Goal: Task Accomplishment & Management: Manage account settings

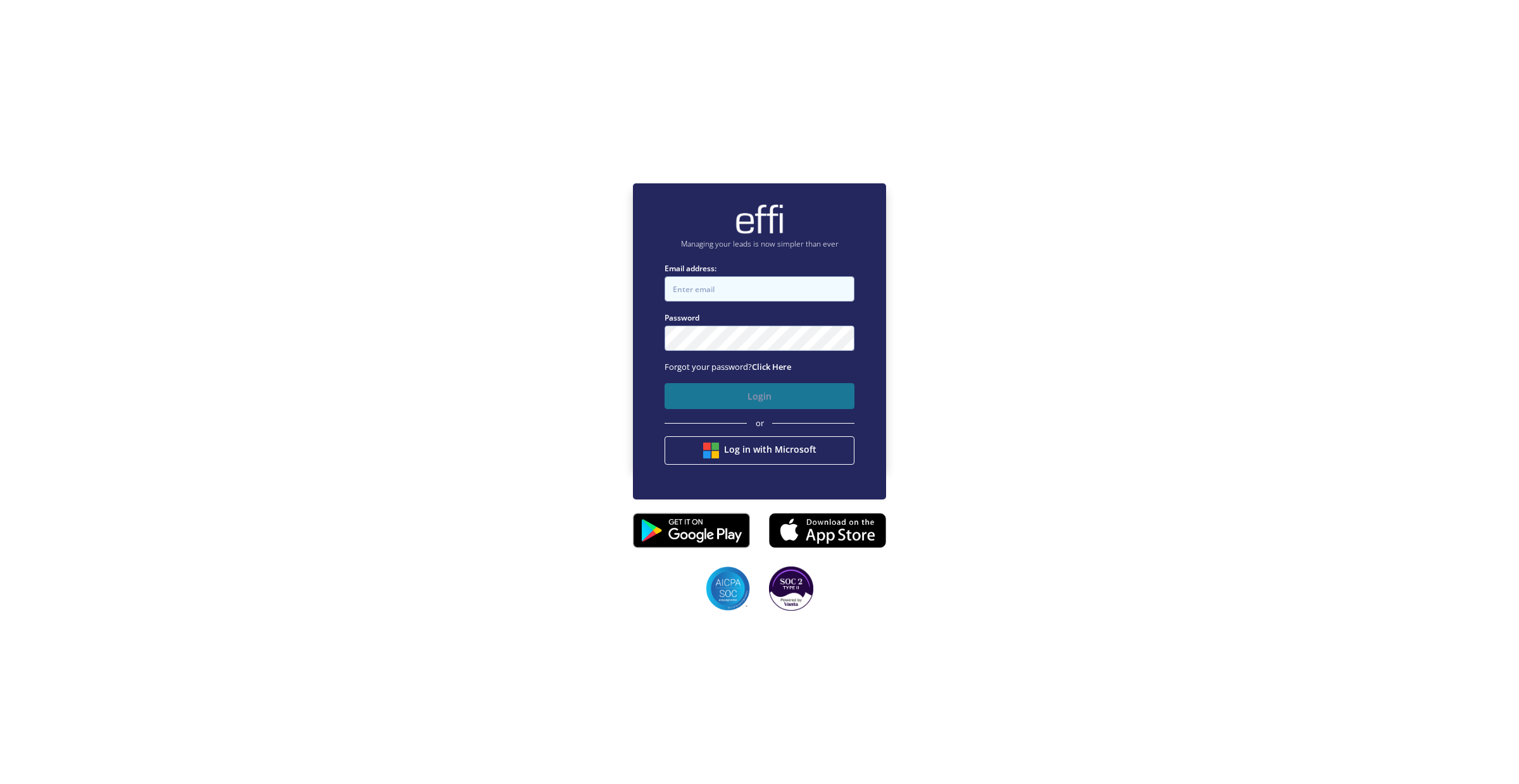
type input "[EMAIL_ADDRESS][DOMAIN_NAME]"
click at [725, 390] on button "Login" at bounding box center [760, 396] width 190 height 26
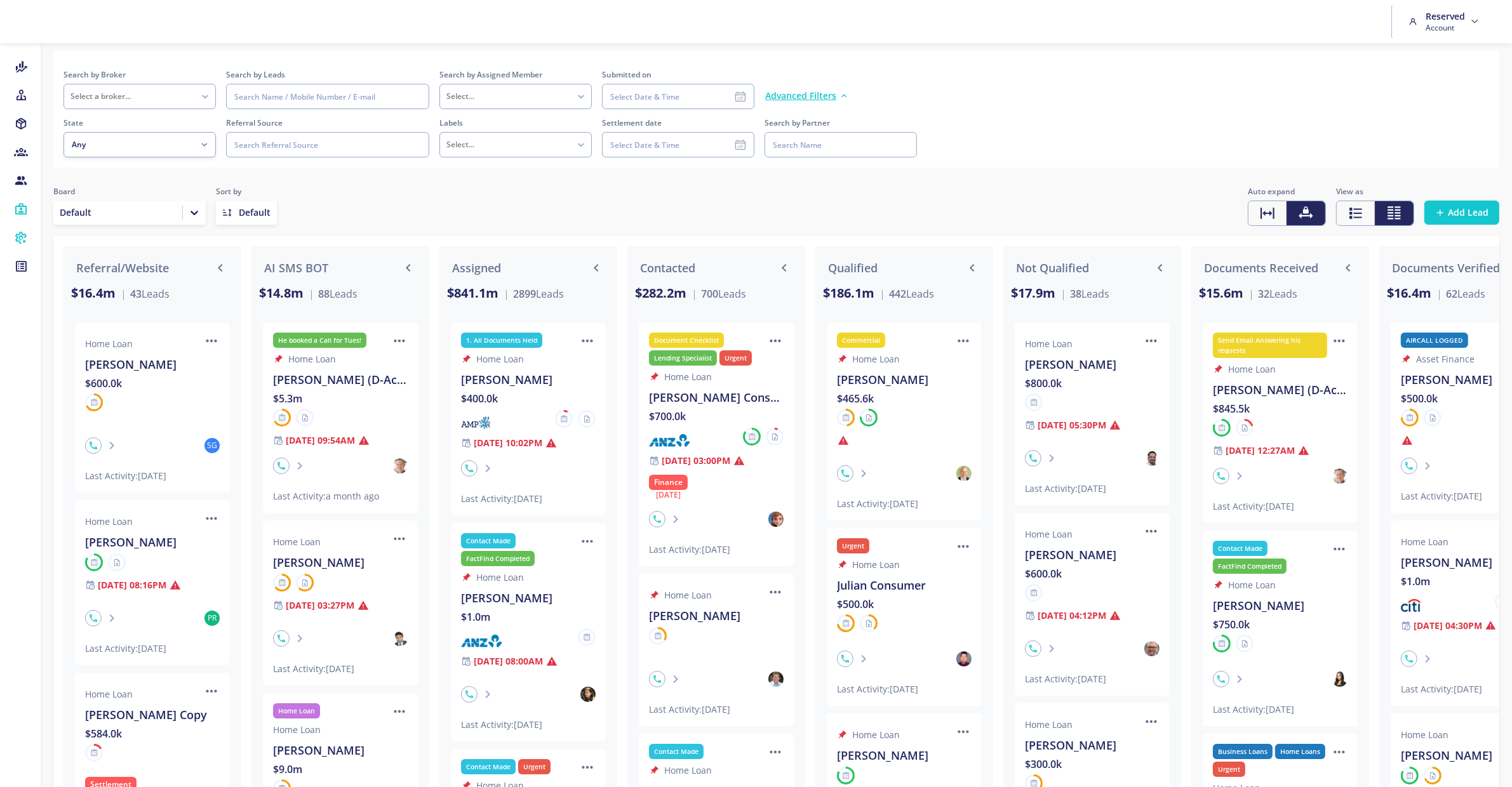
click at [26, 235] on icon at bounding box center [21, 238] width 14 height 13
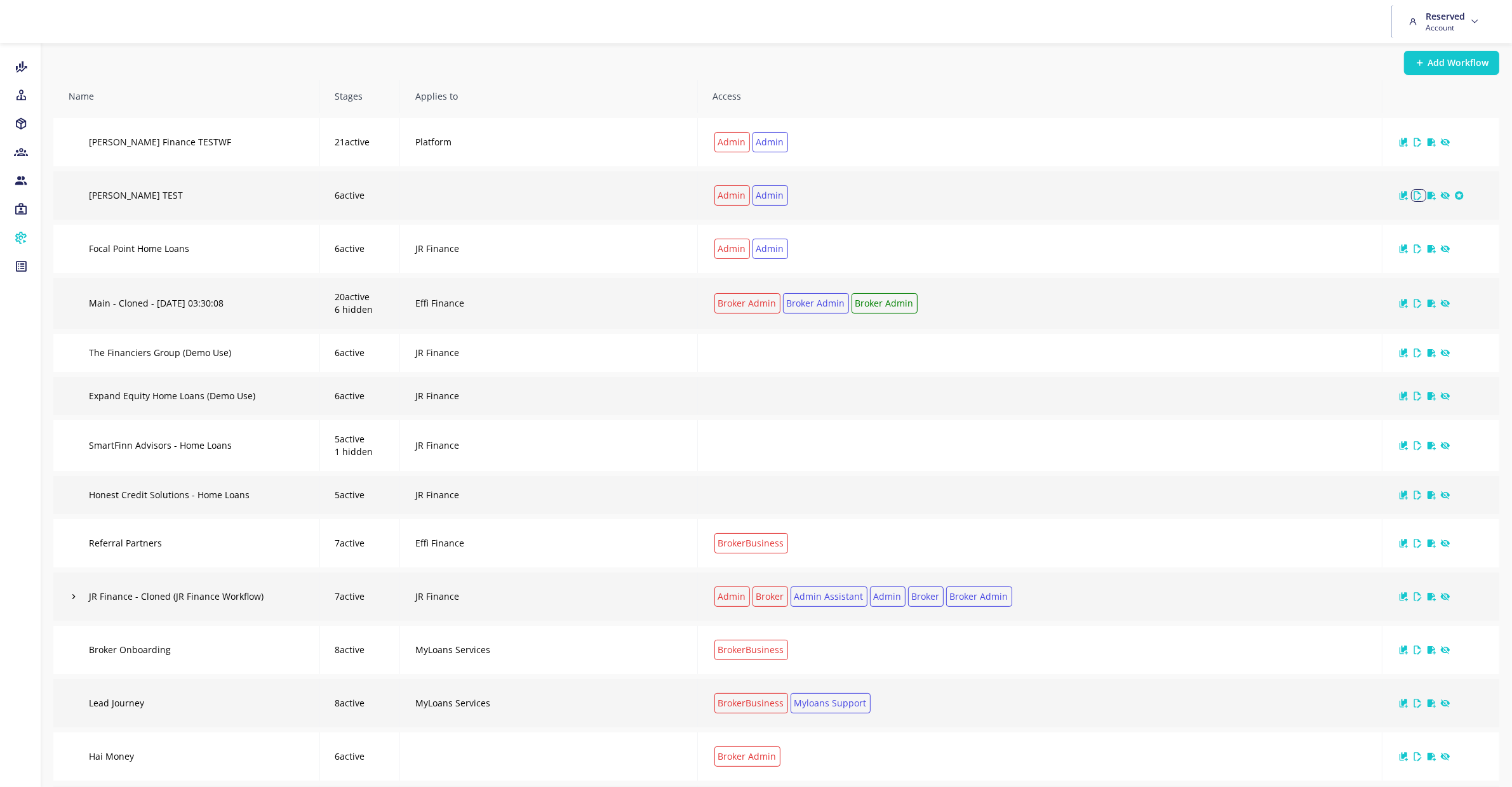
click at [1414, 195] on icon "icon" at bounding box center [1417, 196] width 10 height 10
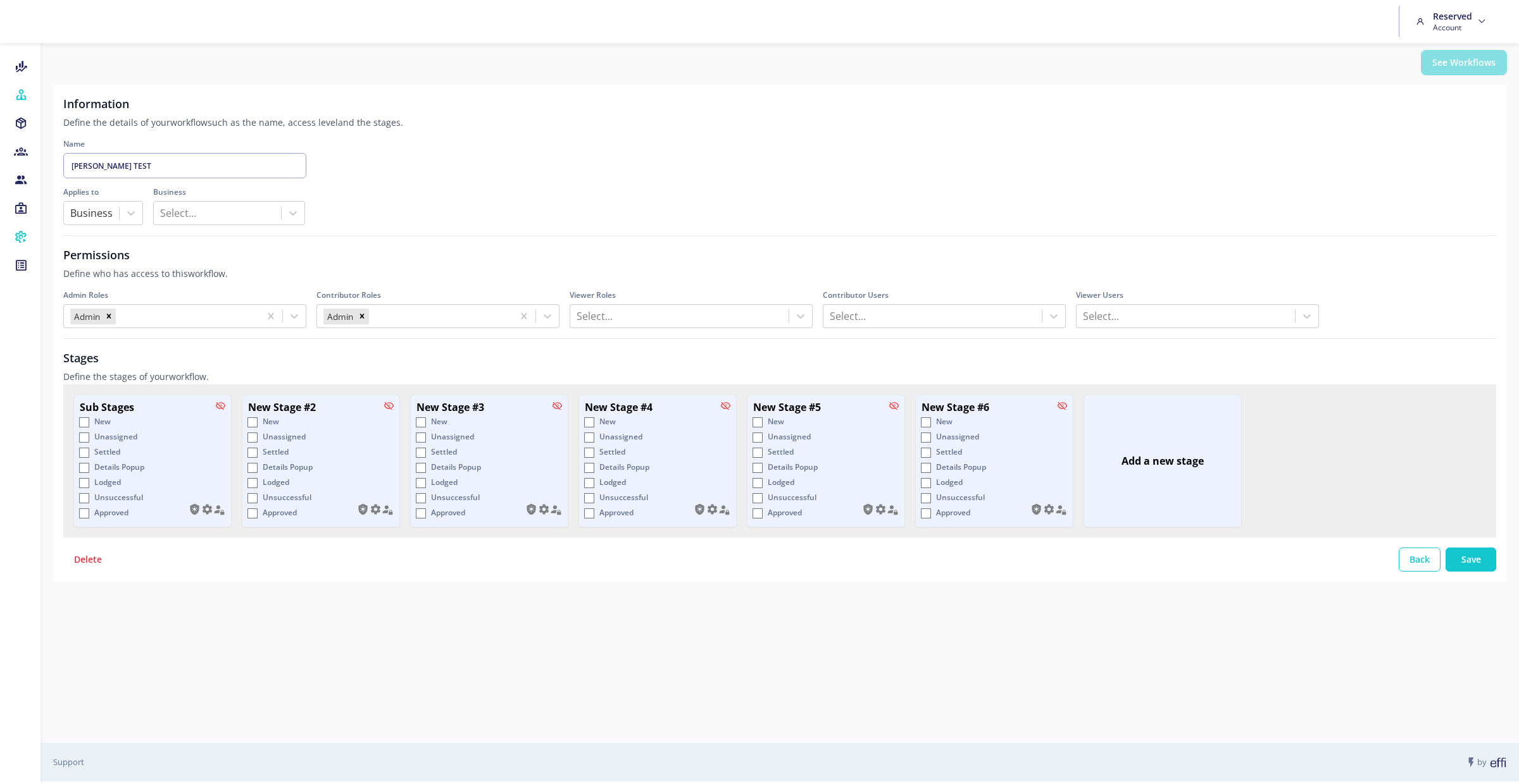
click at [1459, 60] on span "See Workflows" at bounding box center [1463, 62] width 63 height 13
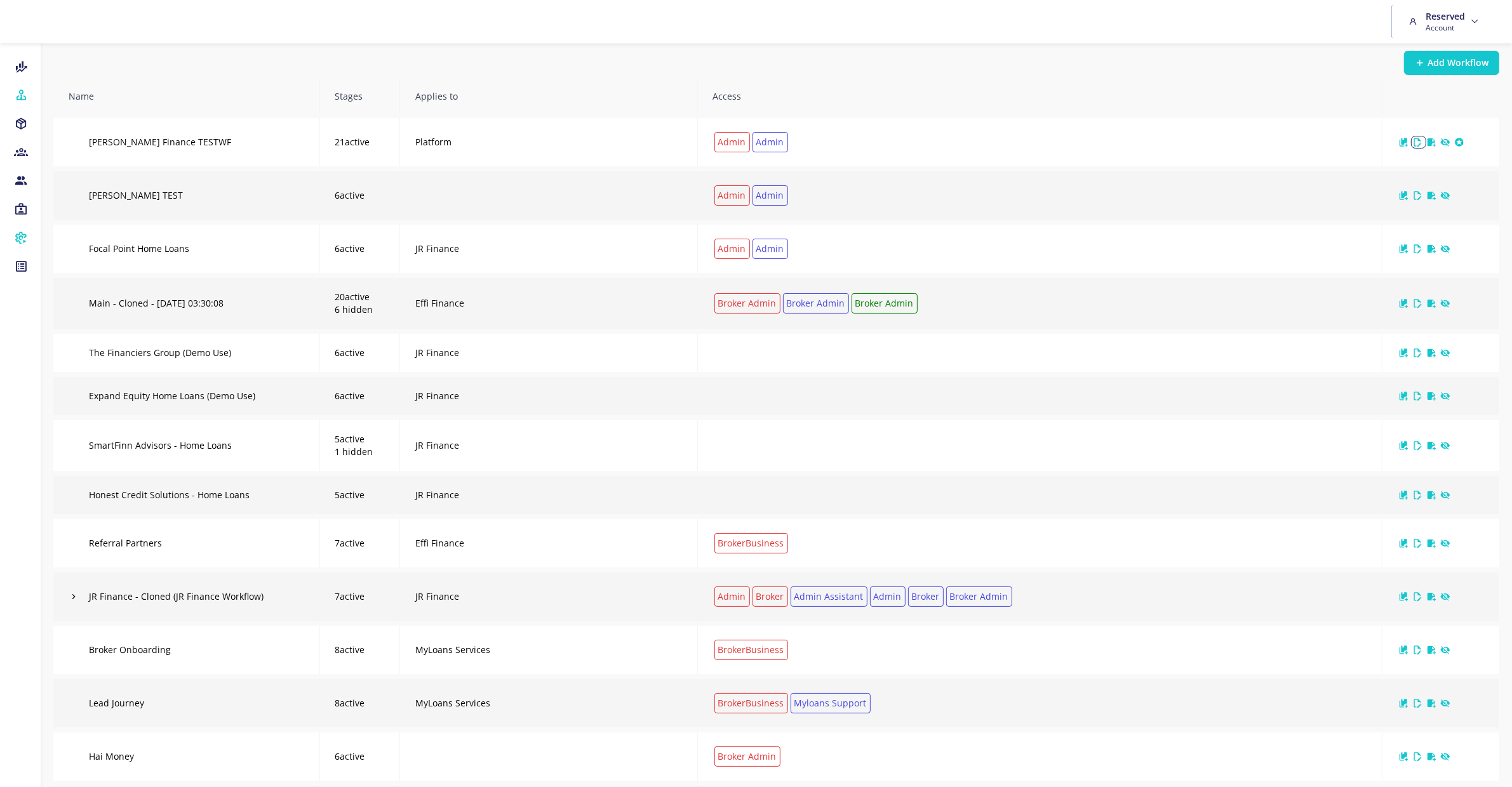
click at [1417, 143] on icon "icon" at bounding box center [1418, 142] width 8 height 9
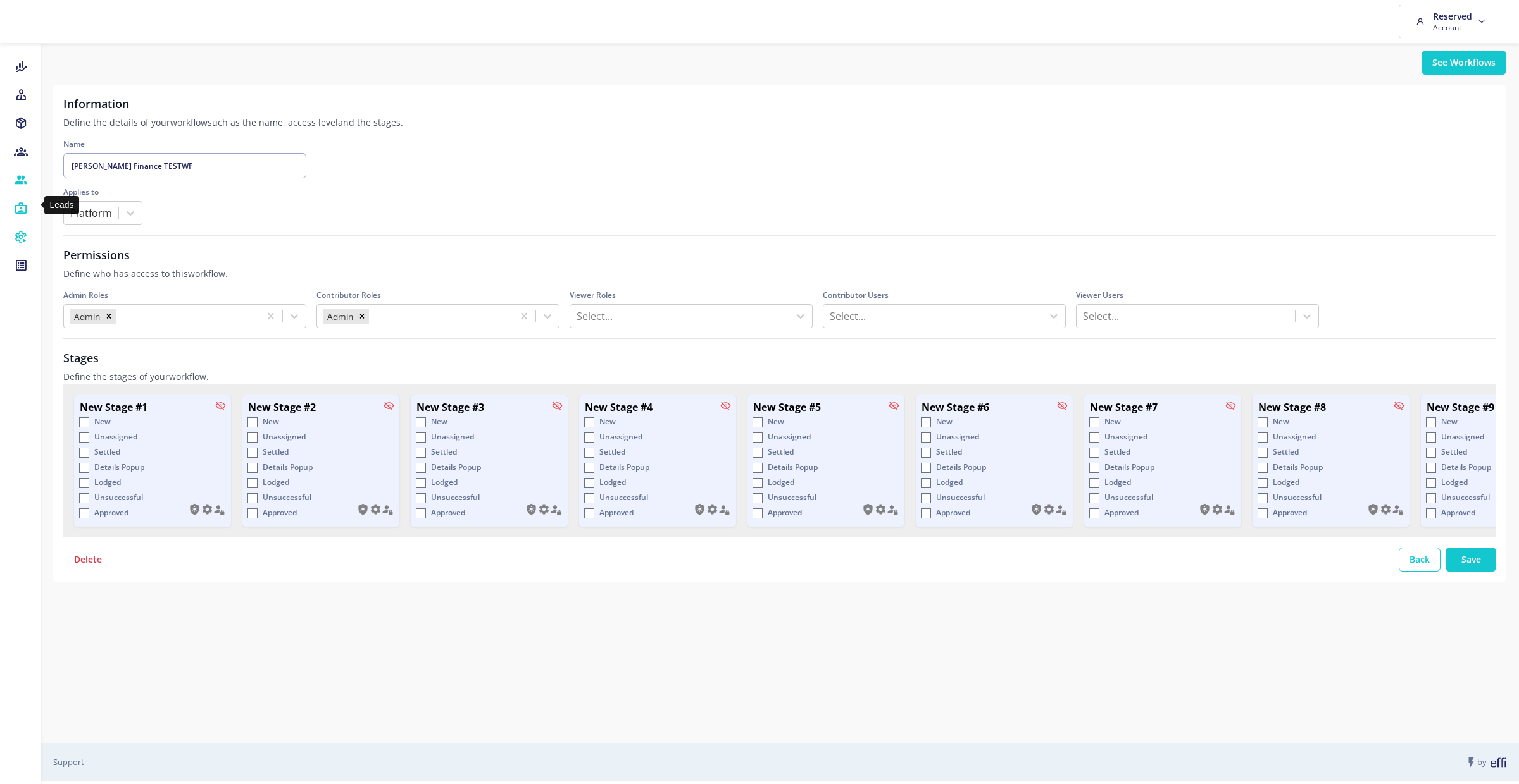
click at [21, 203] on icon at bounding box center [21, 209] width 14 height 13
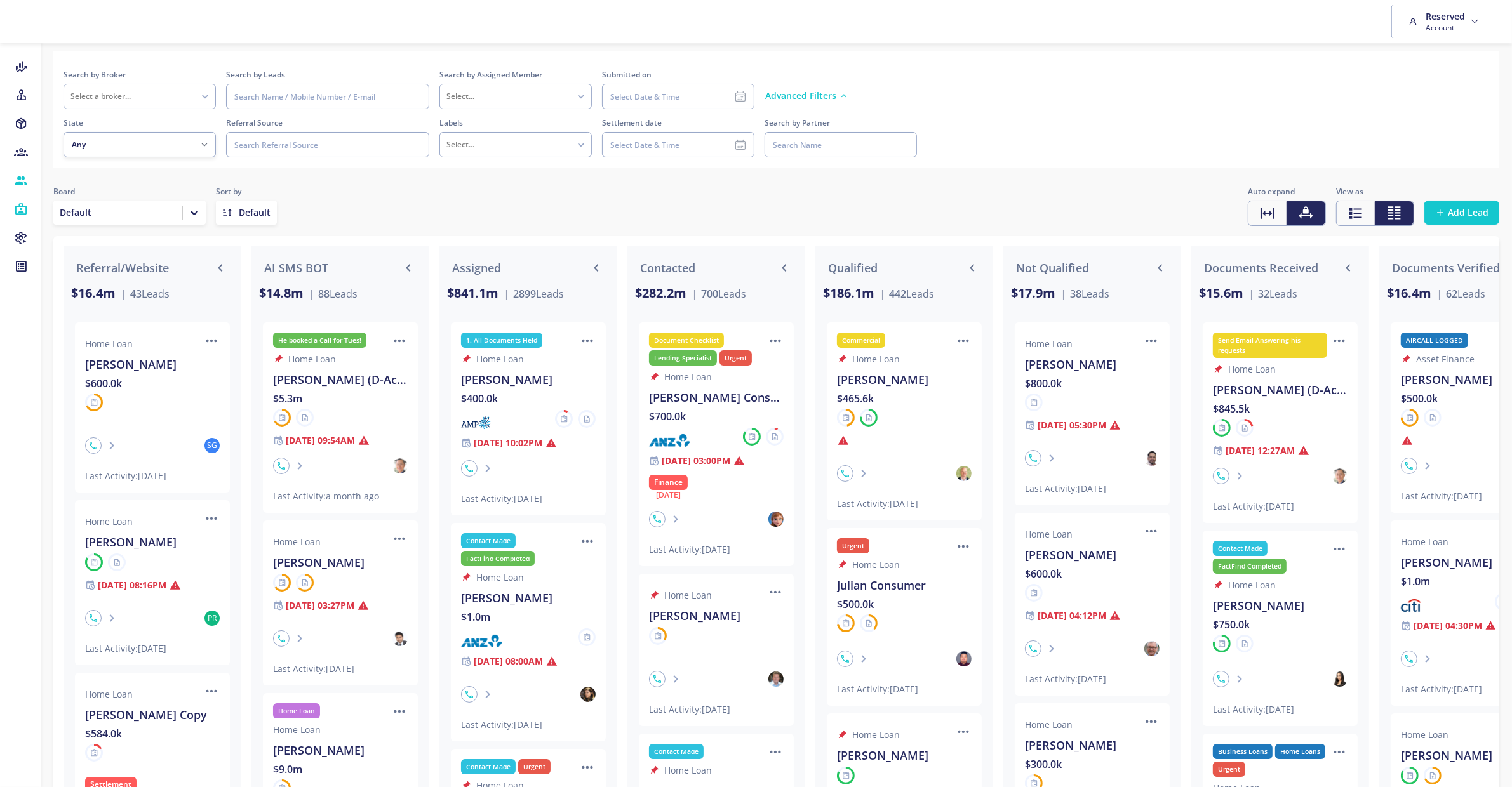
click at [187, 214] on div at bounding box center [194, 213] width 23 height 23
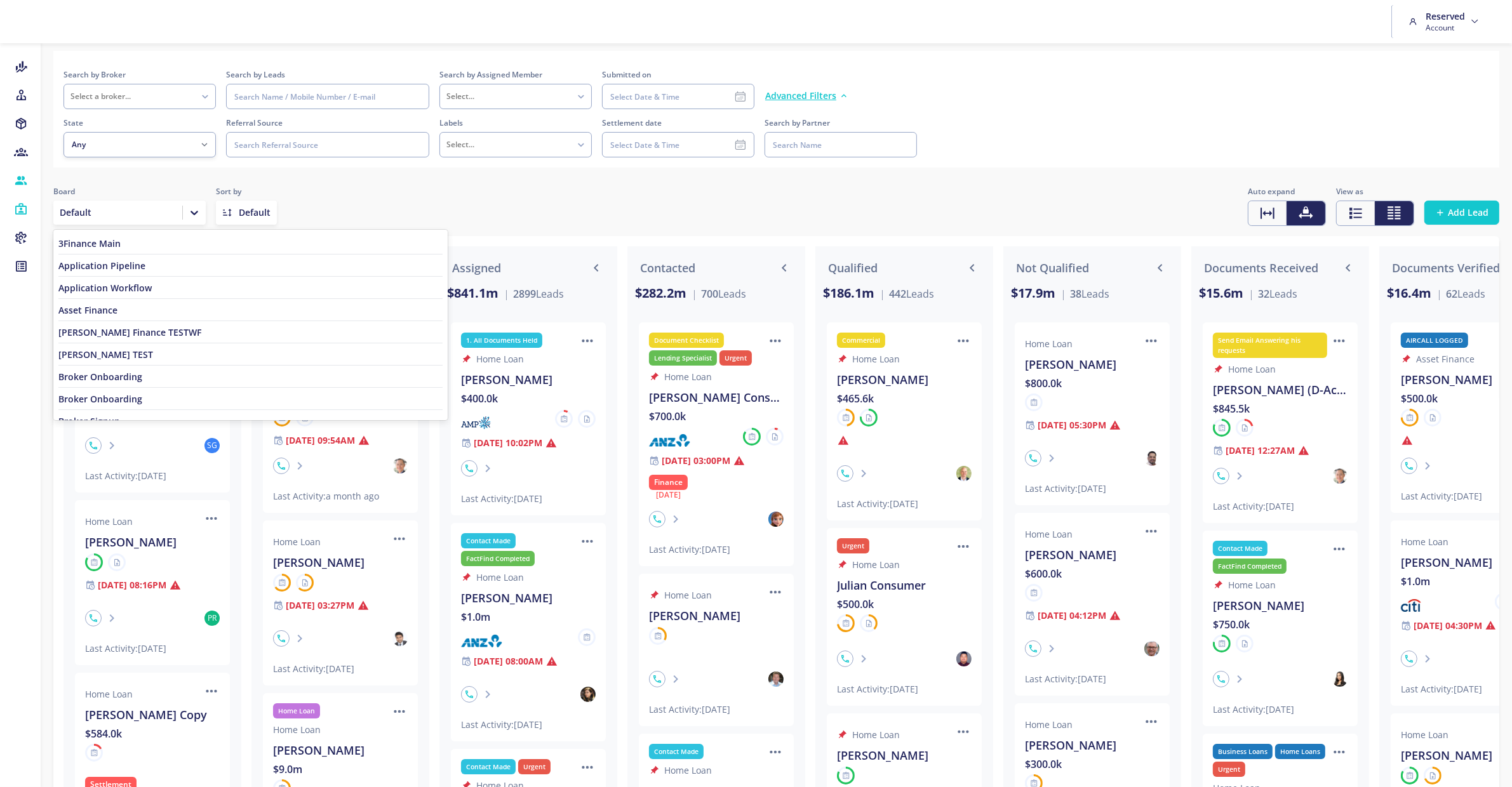
click at [191, 211] on icon at bounding box center [194, 213] width 8 height 4
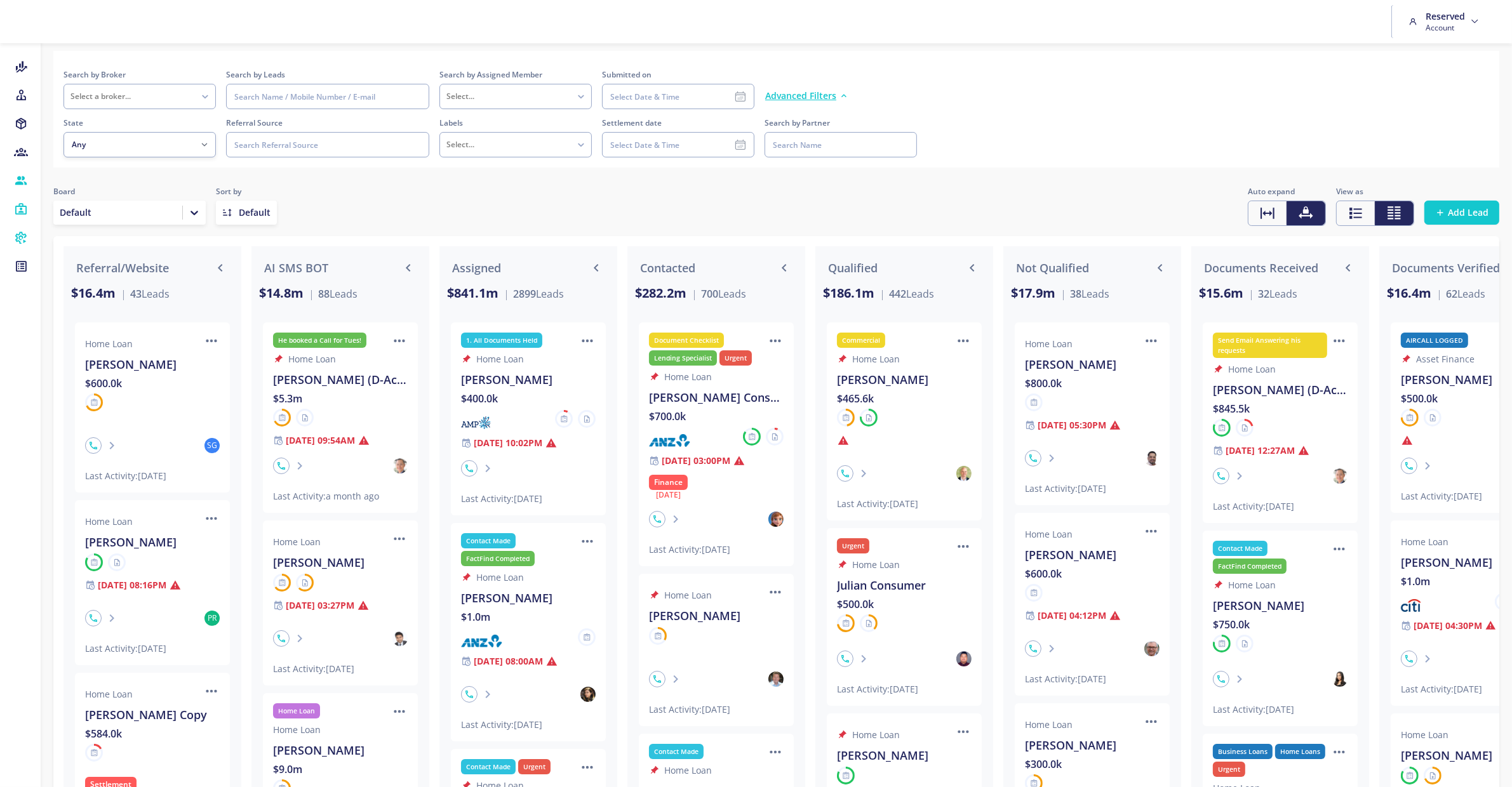
click at [22, 232] on icon at bounding box center [21, 238] width 14 height 13
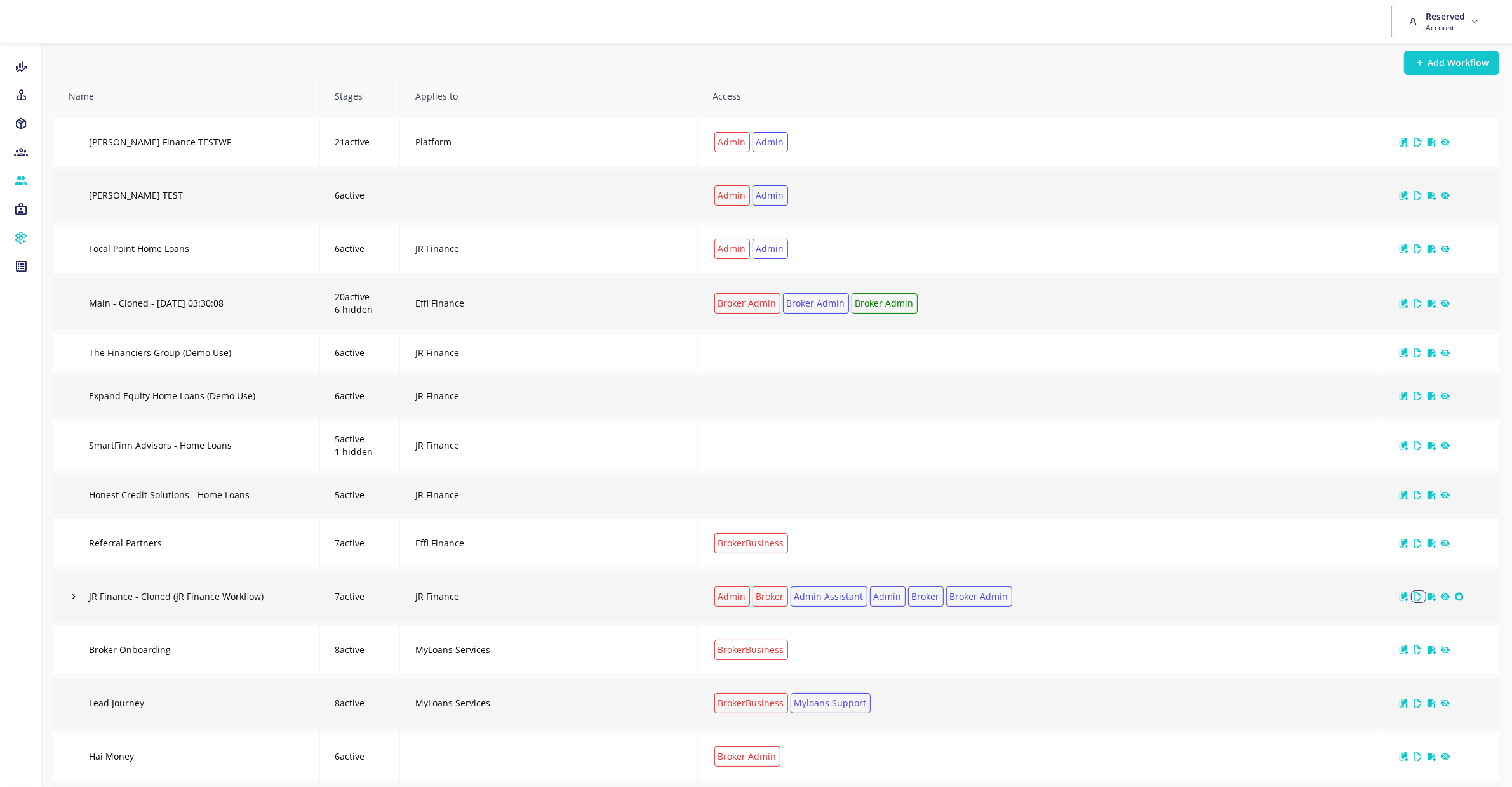
click at [1417, 596] on icon "icon" at bounding box center [1417, 597] width 10 height 10
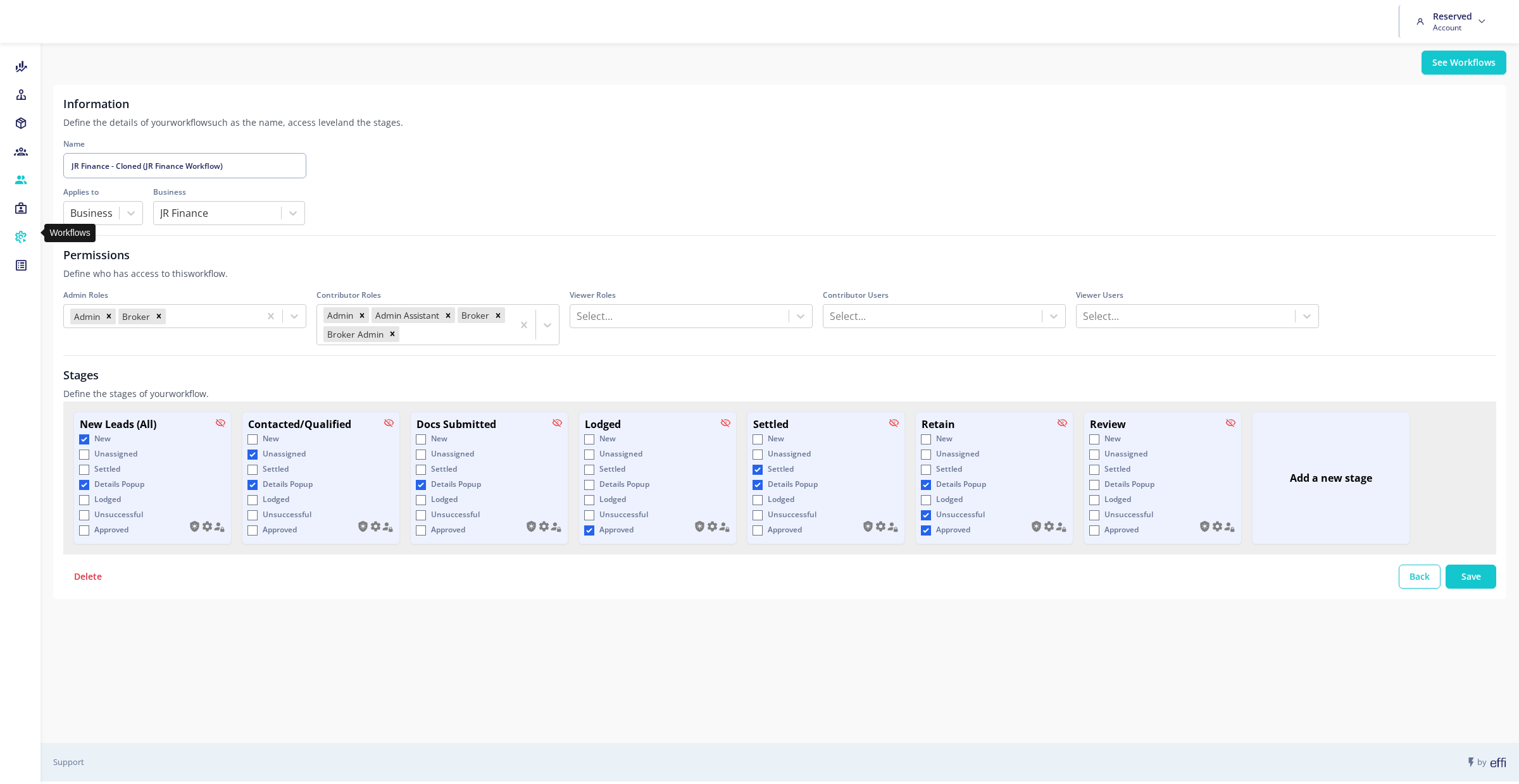
click at [22, 234] on icon at bounding box center [21, 237] width 14 height 13
